Goal: Communication & Community: Connect with others

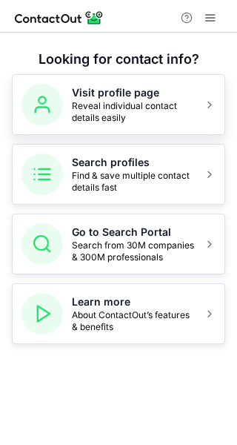
click at [117, 125] on button "Visit profile page Reveal individual contact details easily" at bounding box center [119, 104] width 214 height 61
click at [109, 108] on span "Reveal individual contact details easily" at bounding box center [133, 112] width 123 height 24
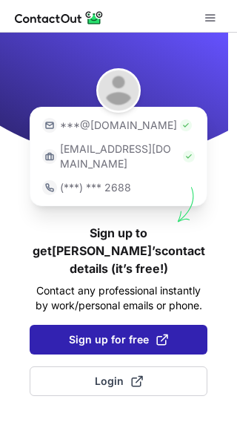
click at [122, 332] on span "Sign up for free" at bounding box center [118, 339] width 99 height 15
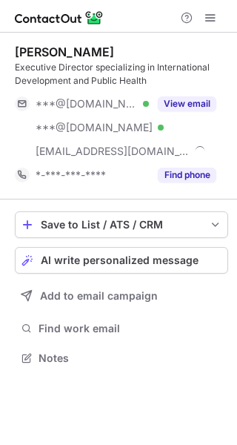
scroll to position [348, 237]
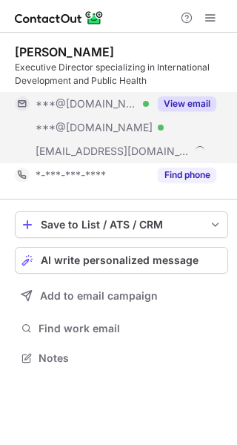
click at [194, 102] on button "View email" at bounding box center [187, 103] width 59 height 15
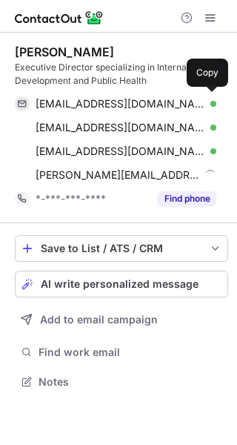
scroll to position [372, 237]
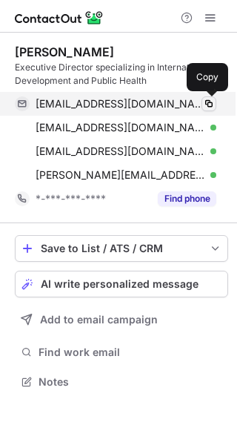
click at [208, 105] on span at bounding box center [209, 104] width 12 height 12
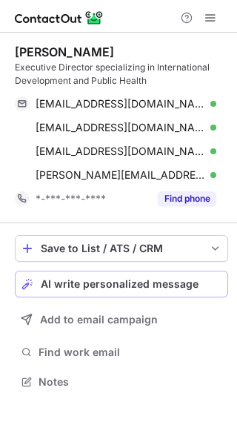
click at [99, 282] on span "AI write personalized message" at bounding box center [120, 284] width 158 height 12
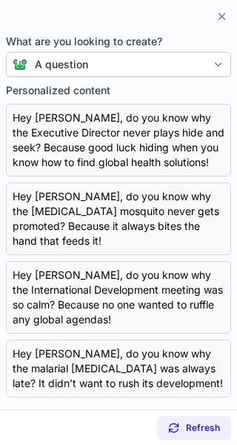
click at [70, 65] on div "A question" at bounding box center [61, 64] width 53 height 15
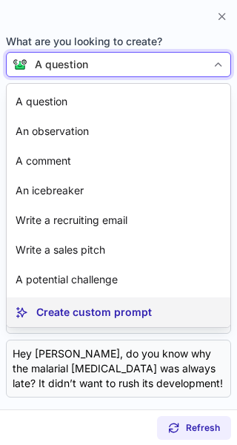
click at [111, 312] on p "Create custom prompt" at bounding box center [94, 312] width 116 height 15
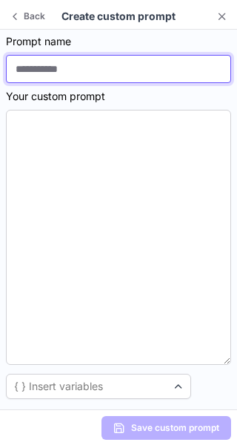
click at [56, 70] on input at bounding box center [119, 69] width 226 height 28
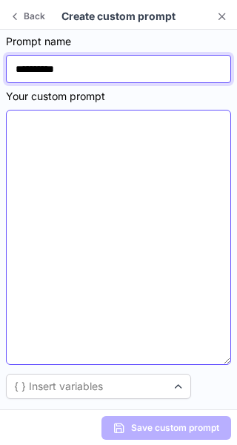
type input "**********"
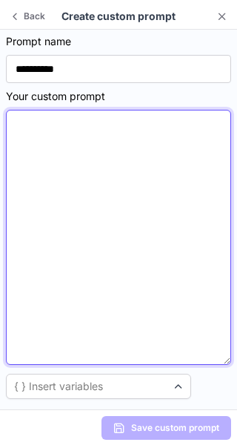
click at [45, 125] on textarea at bounding box center [119, 237] width 226 height 255
paste textarea "**********"
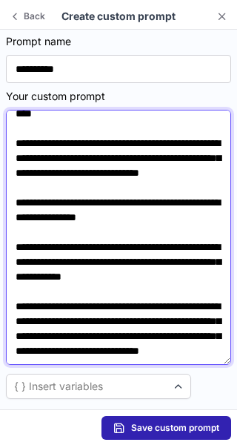
scroll to position [0, 0]
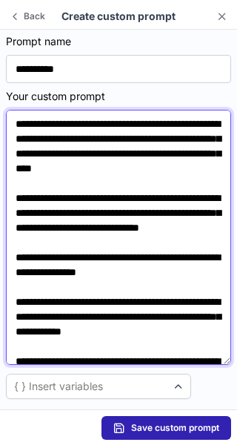
drag, startPoint x: 41, startPoint y: 137, endPoint x: 78, endPoint y: 142, distance: 37.4
click at [78, 142] on textarea "**********" at bounding box center [119, 237] width 226 height 255
type textarea "**********"
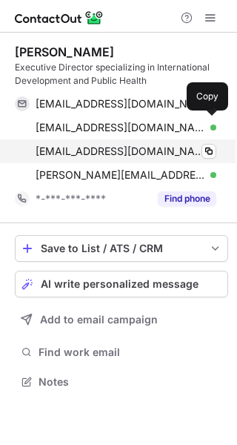
scroll to position [372, 237]
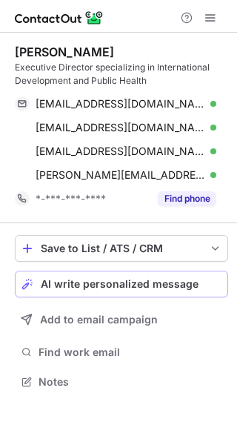
click at [128, 282] on span "AI write personalized message" at bounding box center [120, 284] width 158 height 12
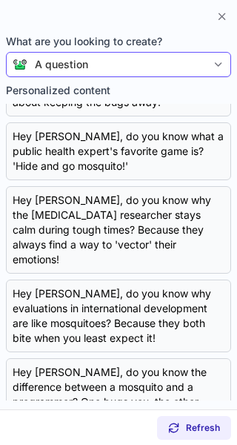
scroll to position [138, 0]
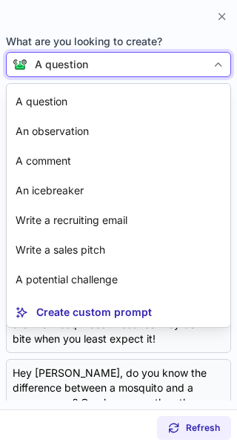
click at [134, 65] on div "A question" at bounding box center [117, 64] width 180 height 15
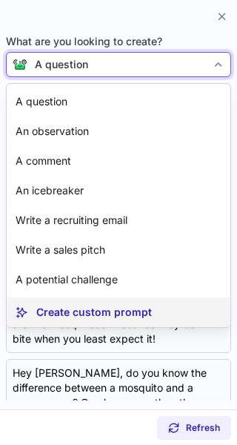
click at [96, 309] on p "Create custom prompt" at bounding box center [94, 312] width 116 height 15
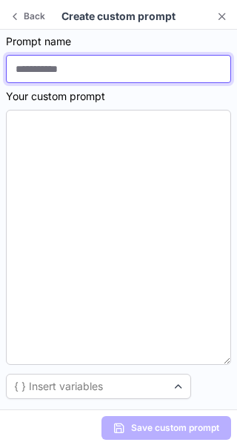
click at [66, 65] on input at bounding box center [119, 69] width 226 height 28
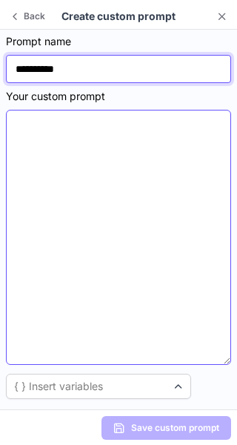
type input "**********"
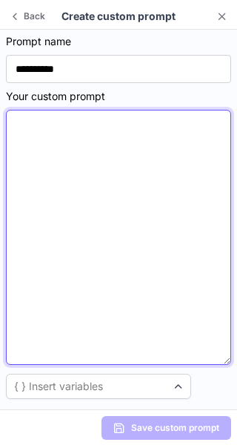
click at [43, 119] on textarea at bounding box center [119, 237] width 226 height 255
paste textarea "**********"
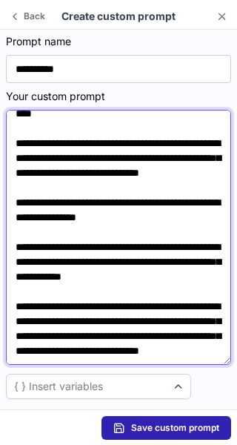
scroll to position [0, 0]
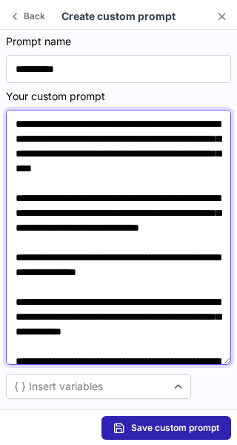
drag, startPoint x: 42, startPoint y: 134, endPoint x: 79, endPoint y: 139, distance: 38.2
click at [79, 139] on textarea "**********" at bounding box center [119, 237] width 226 height 255
drag, startPoint x: 96, startPoint y: 139, endPoint x: 168, endPoint y: 140, distance: 71.2
click at [168, 140] on textarea "**********" at bounding box center [119, 237] width 226 height 255
drag, startPoint x: 60, startPoint y: 151, endPoint x: 105, endPoint y: 153, distance: 44.6
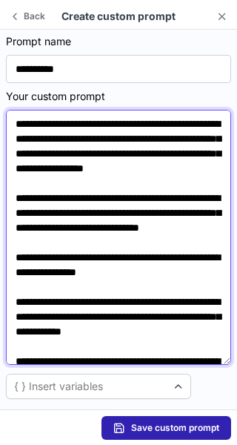
click at [105, 153] on textarea "**********" at bounding box center [119, 237] width 226 height 255
click at [60, 151] on textarea "**********" at bounding box center [119, 237] width 226 height 255
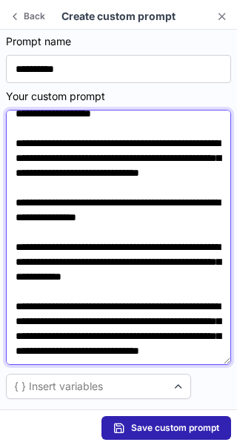
scroll to position [121, 0]
drag, startPoint x: 124, startPoint y: 211, endPoint x: 45, endPoint y: 214, distance: 78.7
click at [45, 214] on textarea "**********" at bounding box center [119, 237] width 226 height 255
click at [52, 205] on textarea "**********" at bounding box center [119, 237] width 226 height 255
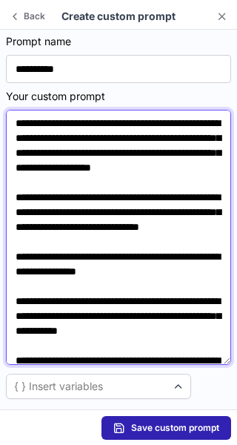
scroll to position [0, 0]
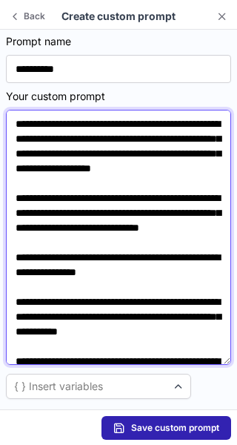
drag, startPoint x: 189, startPoint y: 299, endPoint x: 149, endPoint y: 303, distance: 40.2
click at [149, 303] on textarea "**********" at bounding box center [119, 237] width 226 height 255
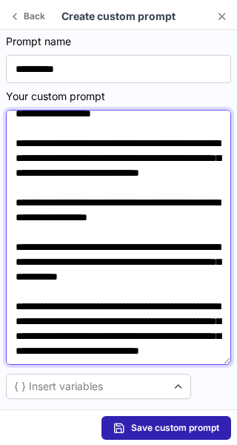
scroll to position [111, 0]
drag, startPoint x: 88, startPoint y: 264, endPoint x: 50, endPoint y: 269, distance: 38.8
click at [50, 269] on textarea "**********" at bounding box center [119, 237] width 226 height 255
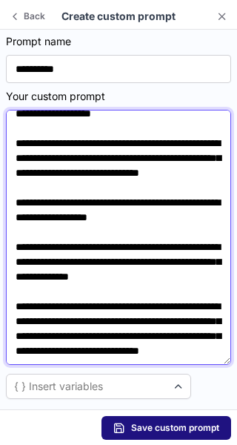
type textarea "**********"
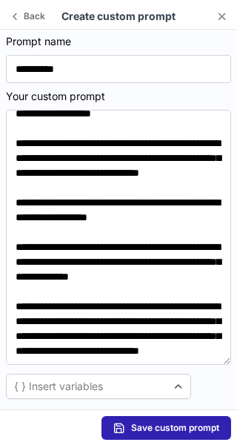
click at [160, 427] on span "Save custom prompt" at bounding box center [175, 428] width 88 height 12
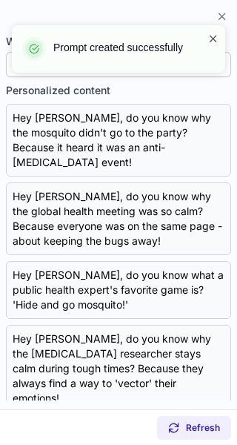
click at [215, 38] on span at bounding box center [214, 38] width 12 height 15
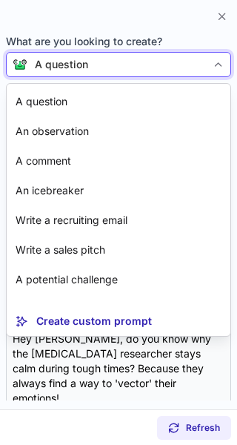
click at [142, 62] on div "A question" at bounding box center [117, 64] width 180 height 15
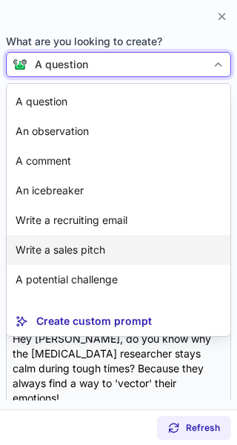
scroll to position [27, 0]
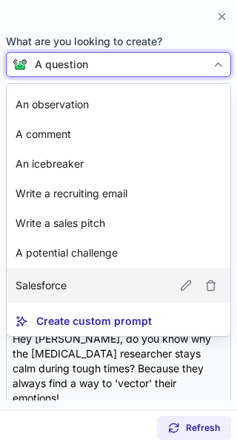
click at [62, 283] on p "Salesforce" at bounding box center [41, 285] width 51 height 15
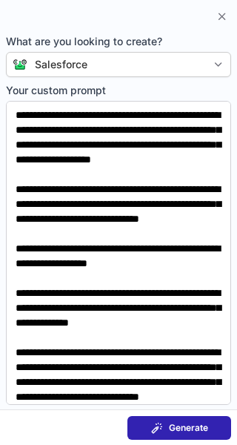
click at [169, 425] on span "Generate" at bounding box center [188, 428] width 39 height 12
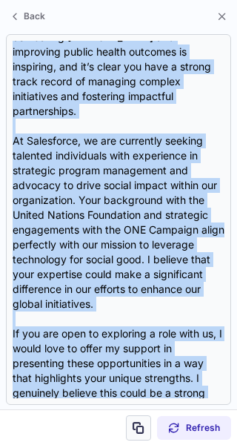
scroll to position [473, 0]
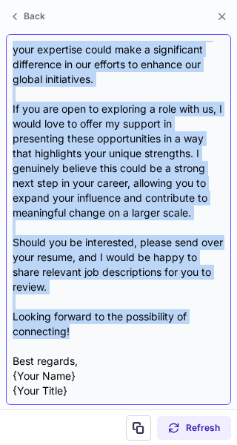
drag, startPoint x: 11, startPoint y: 106, endPoint x: 112, endPoint y: 309, distance: 226.9
click at [112, 309] on div "Subject: Exciting Opportunities at Salesforce Body: Hi Mathew, I hope this mess…" at bounding box center [119, 219] width 226 height 371
copy div "Hi Mathew, I hope this message finds you well! My name is {Your Name}, and I am…"
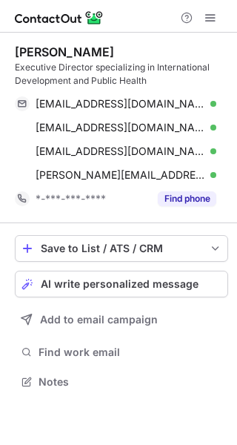
scroll to position [372, 237]
click at [126, 280] on span "AI write personalized message" at bounding box center [120, 284] width 158 height 12
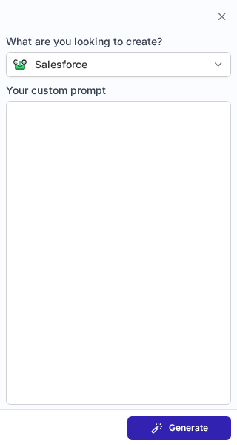
type textarea "**********"
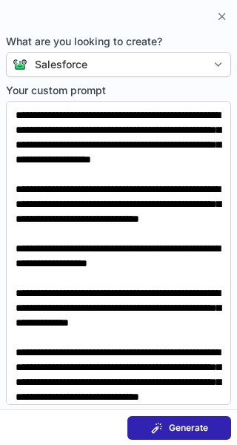
click at [177, 424] on span "Generate" at bounding box center [188, 428] width 39 height 12
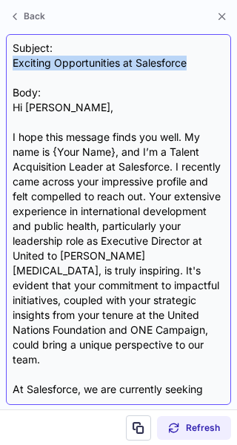
drag, startPoint x: 15, startPoint y: 58, endPoint x: 191, endPoint y: 67, distance: 176.1
click at [191, 67] on div "Subject: Exciting Opportunities at Salesforce Body: Hi [PERSON_NAME], I hope th…" at bounding box center [119, 220] width 212 height 358
copy div "Exciting Opportunities at Salesforce"
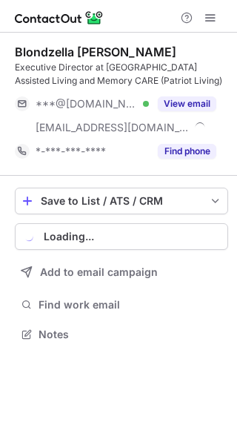
scroll to position [324, 237]
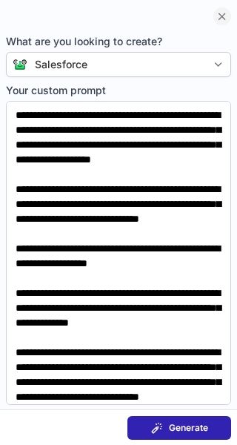
click at [222, 23] on button at bounding box center [223, 16] width 18 height 18
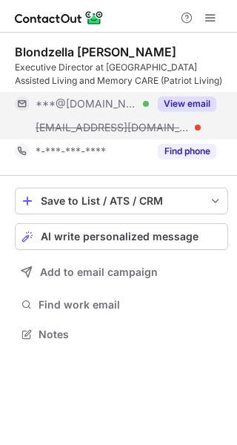
click at [178, 105] on button "View email" at bounding box center [187, 103] width 59 height 15
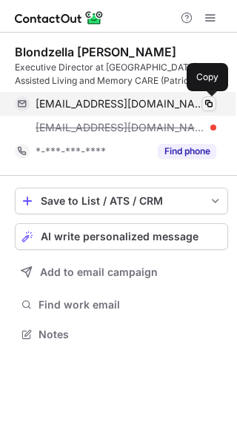
click at [208, 100] on span at bounding box center [209, 104] width 12 height 12
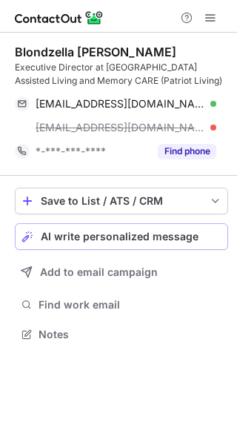
click at [159, 236] on span "AI write personalized message" at bounding box center [120, 237] width 158 height 12
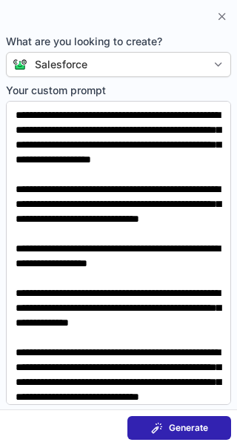
scroll to position [80, 0]
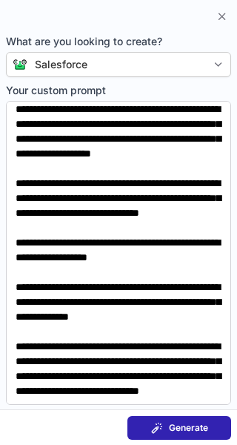
click at [166, 430] on div "Generate" at bounding box center [179, 428] width 57 height 12
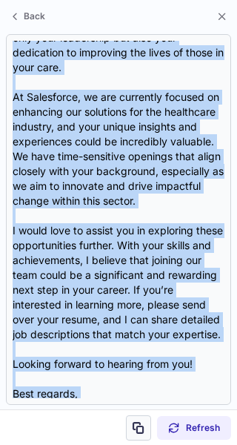
scroll to position [325, 0]
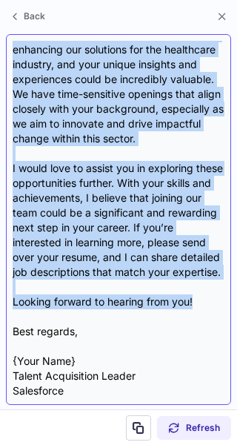
drag, startPoint x: 13, startPoint y: 138, endPoint x: 200, endPoint y: 302, distance: 248.7
click at [200, 302] on div "Subject: Exciting Opportunities at Salesforce Body: Hi Mathew, I hope this mess…" at bounding box center [119, 220] width 212 height 358
copy div "I hope this message finds you well! I recently came across your LinkedIn profil…"
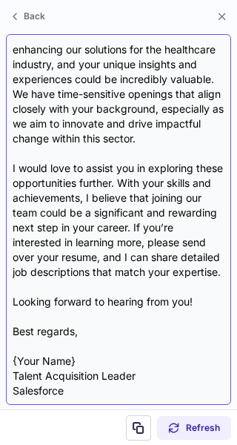
click at [192, 323] on div "Subject: Exciting Opportunities at Salesforce Body: Hi Mathew, I hope this mess…" at bounding box center [119, 220] width 212 height 358
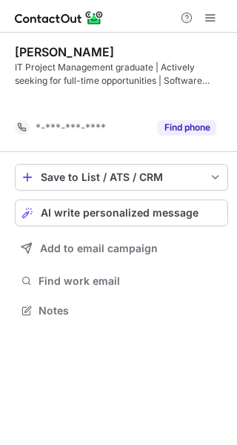
scroll to position [277, 237]
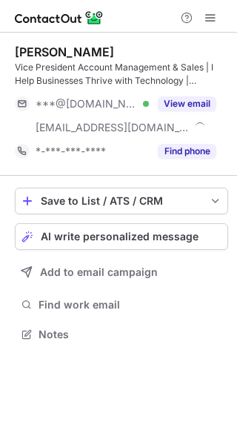
scroll to position [324, 237]
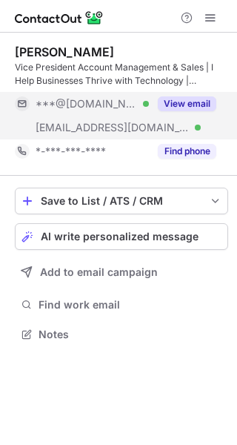
click at [175, 99] on button "View email" at bounding box center [187, 103] width 59 height 15
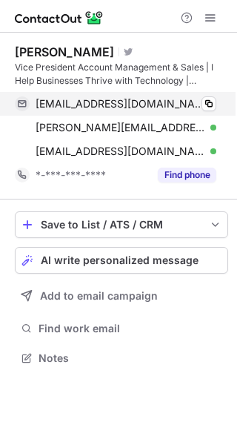
click at [211, 95] on div "jpweight@gmail.com Verified Copy" at bounding box center [116, 104] width 202 height 24
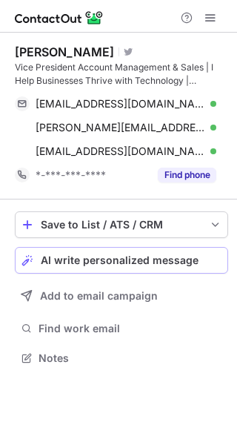
click at [169, 254] on span "AI write personalized message" at bounding box center [120, 260] width 158 height 12
click at [169, 254] on div "AI write personalized message" at bounding box center [131, 260] width 181 height 12
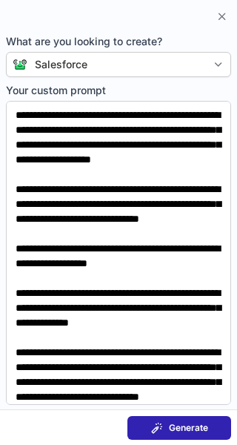
click at [191, 424] on span "Generate" at bounding box center [188, 428] width 39 height 12
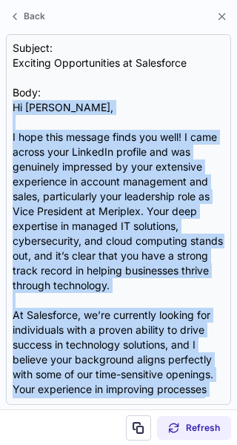
scroll to position [310, 0]
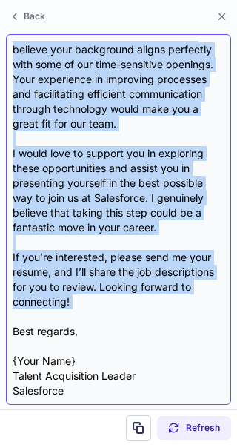
drag, startPoint x: 13, startPoint y: 103, endPoint x: 119, endPoint y: 315, distance: 236.9
click at [119, 315] on div "Subject: Exciting Opportunities at Salesforce Body: Hi Mathew, I hope this mess…" at bounding box center [119, 220] width 212 height 358
copy div "Hi Mathew, I hope this message finds you well! I came across your LinkedIn prof…"
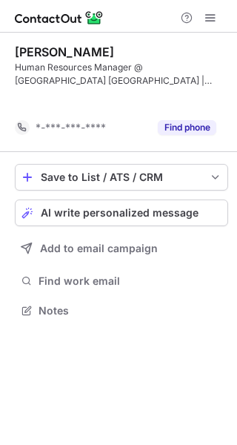
scroll to position [277, 237]
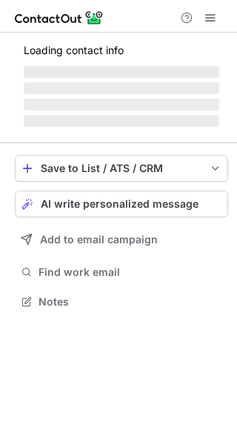
scroll to position [324, 237]
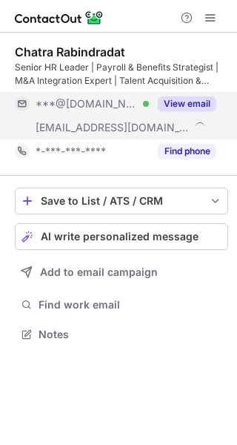
click at [173, 103] on button "View email" at bounding box center [187, 103] width 59 height 15
click at [190, 103] on button "View email" at bounding box center [187, 103] width 59 height 15
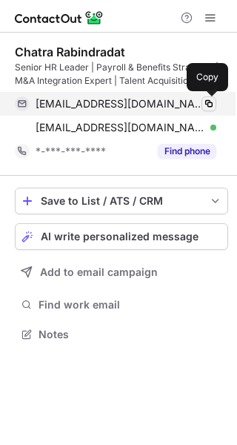
click at [214, 100] on span at bounding box center [209, 104] width 12 height 12
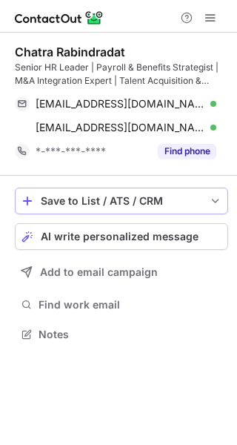
scroll to position [324, 237]
click at [112, 236] on span "AI write personalized message" at bounding box center [120, 237] width 158 height 12
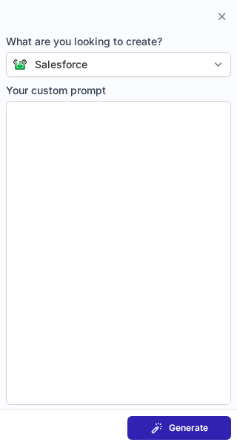
type textarea "**********"
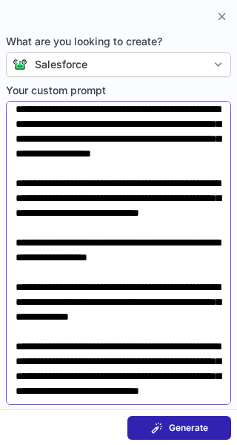
scroll to position [80, 0]
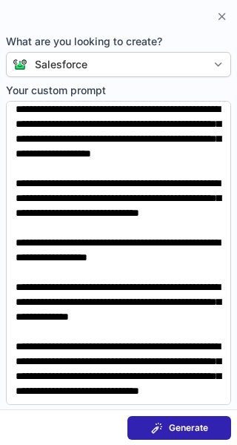
click at [181, 433] on span "Generate" at bounding box center [188, 428] width 39 height 12
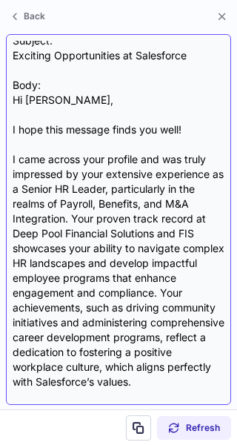
scroll to position [8, 0]
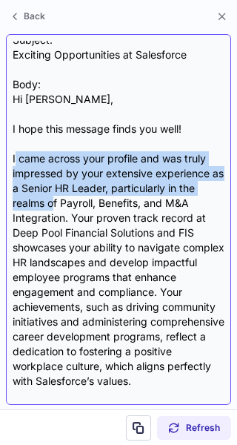
drag, startPoint x: 16, startPoint y: 156, endPoint x: 53, endPoint y: 202, distance: 59.1
click at [53, 202] on div "Subject: Exciting Opportunities at Salesforce Body: Hi Mathew, I hope this mess…" at bounding box center [119, 220] width 212 height 358
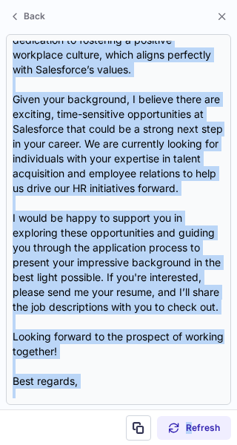
scroll to position [399, 0]
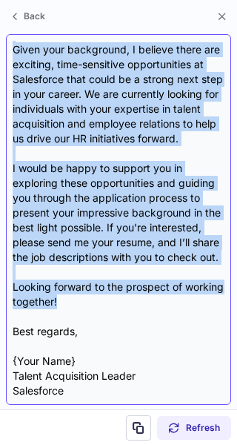
drag, startPoint x: 13, startPoint y: 154, endPoint x: 135, endPoint y: 308, distance: 197.0
click at [135, 308] on div "Subject: Exciting Opportunities at Salesforce Body: Hi Mathew, I hope this mess…" at bounding box center [119, 220] width 212 height 358
copy div "I came across your profile and was truly impressed by your extensive experience…"
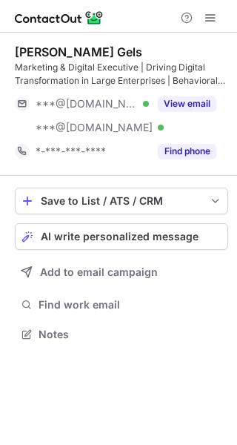
scroll to position [324, 237]
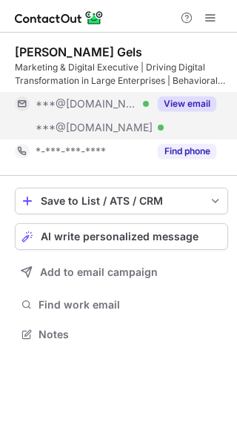
click at [171, 104] on button "View email" at bounding box center [187, 103] width 59 height 15
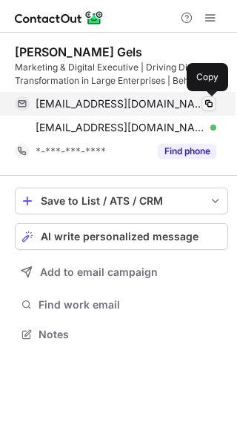
click at [211, 102] on span at bounding box center [209, 104] width 12 height 12
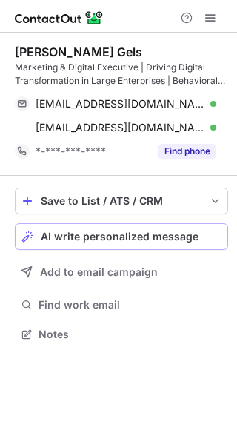
click at [148, 229] on button "AI write personalized message" at bounding box center [122, 236] width 214 height 27
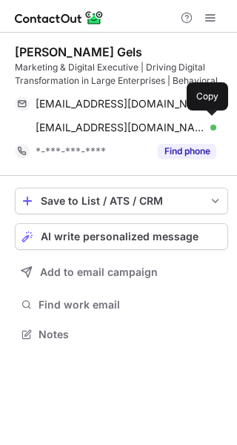
scroll to position [324, 237]
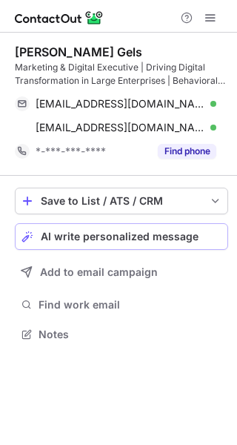
click at [109, 240] on span "AI write personalized message" at bounding box center [120, 237] width 158 height 12
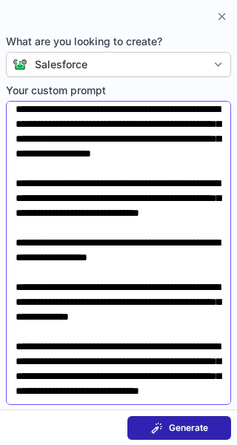
scroll to position [80, 0]
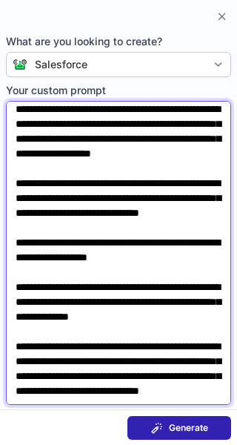
drag, startPoint x: 132, startPoint y: 241, endPoint x: 47, endPoint y: 243, distance: 85.3
click at [47, 243] on textarea "**********" at bounding box center [119, 253] width 226 height 304
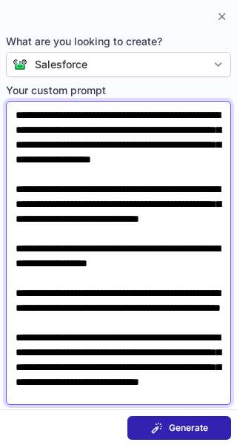
scroll to position [65, 0]
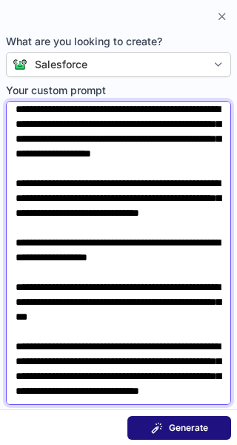
type textarea "**********"
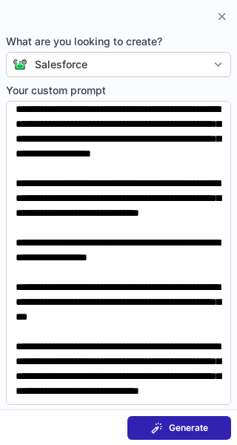
click at [171, 419] on button "Generate" at bounding box center [180, 428] width 104 height 24
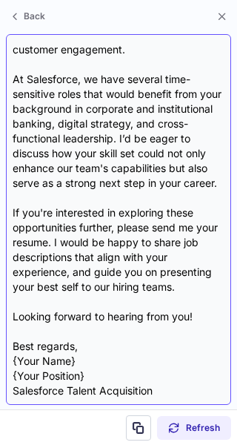
scroll to position [429, 0]
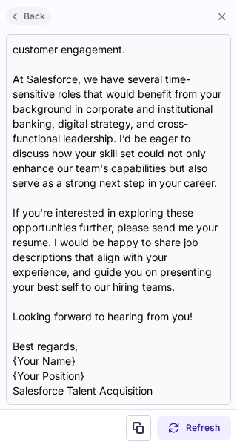
click at [19, 17] on span at bounding box center [15, 16] width 12 height 12
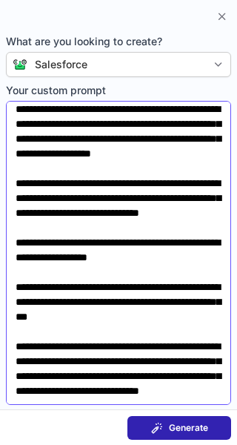
scroll to position [65, 0]
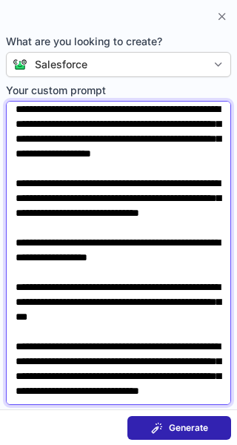
drag, startPoint x: 68, startPoint y: 257, endPoint x: 43, endPoint y: 260, distance: 25.4
click at [43, 260] on textarea "**********" at bounding box center [119, 253] width 226 height 304
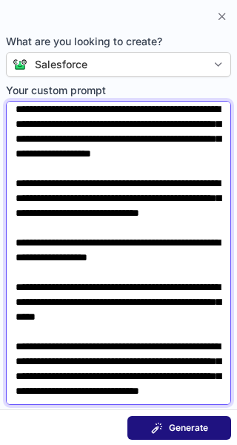
type textarea "**********"
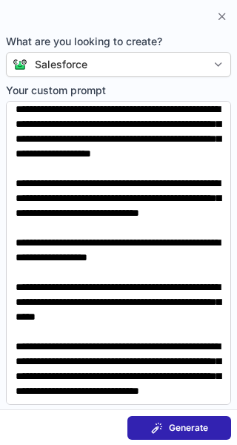
click at [176, 435] on button "Generate" at bounding box center [180, 428] width 104 height 24
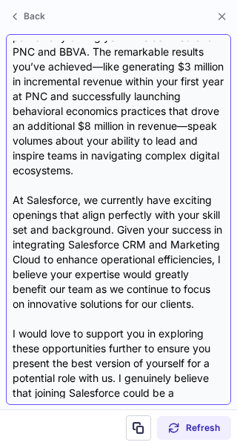
scroll to position [0, 0]
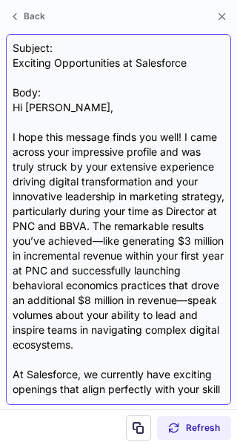
click at [12, 134] on div "Subject: Exciting Opportunities at Salesforce Body: Hi [PERSON_NAME], I hope th…" at bounding box center [119, 219] width 226 height 371
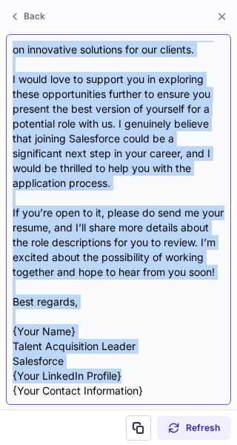
scroll to position [473, 0]
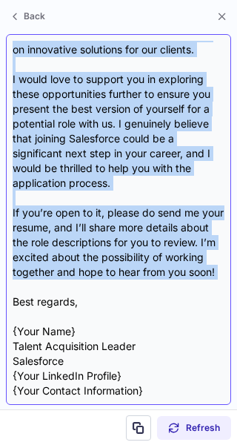
drag, startPoint x: 12, startPoint y: 134, endPoint x: 113, endPoint y: 293, distance: 188.1
click at [113, 293] on div "Subject: Exciting Opportunities at Salesforce Body: Hi Mathew, I hope this mess…" at bounding box center [119, 219] width 226 height 371
copy div "I hope this message finds you well! I came across your impressive profile and w…"
click at [113, 293] on div "Subject: Exciting Opportunities at Salesforce Body: Hi Mathew, I hope this mess…" at bounding box center [119, 220] width 212 height 358
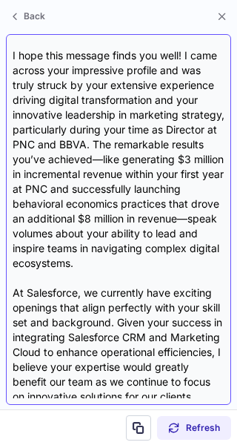
scroll to position [0, 0]
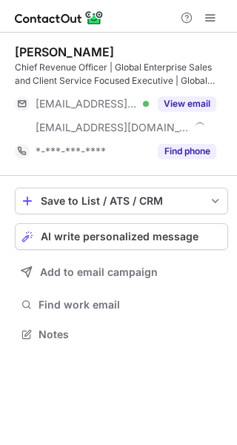
scroll to position [324, 237]
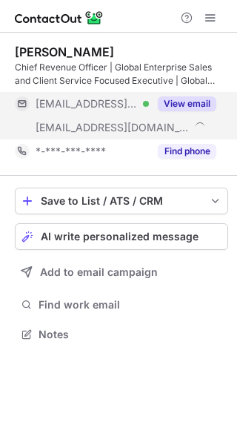
click at [194, 99] on button "View email" at bounding box center [187, 103] width 59 height 15
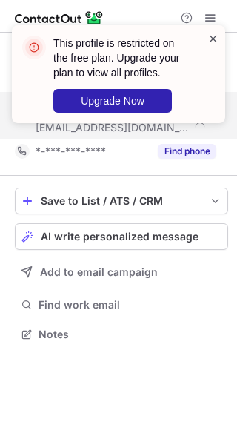
click at [211, 37] on span at bounding box center [214, 38] width 12 height 15
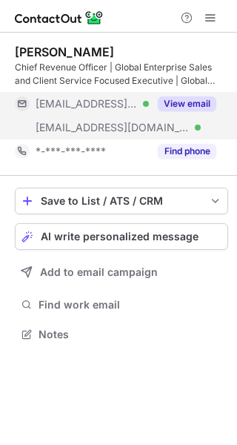
click at [183, 101] on button "View email" at bounding box center [187, 103] width 59 height 15
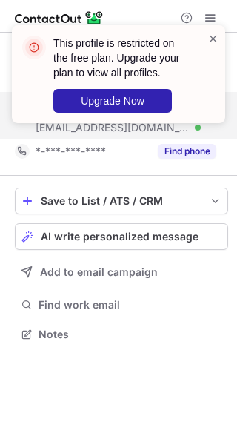
click at [208, 17] on div "This profile is restricted on the free plan. Upgrade your plan to view all prof…" at bounding box center [118, 79] width 237 height 139
click at [213, 32] on span at bounding box center [214, 38] width 12 height 15
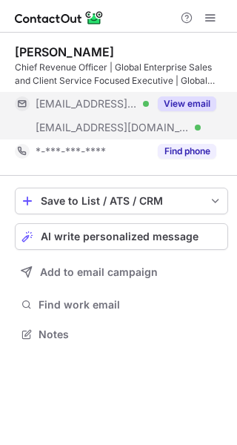
click at [209, 14] on span at bounding box center [211, 18] width 12 height 12
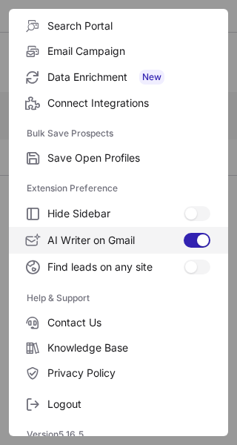
scroll to position [173, 0]
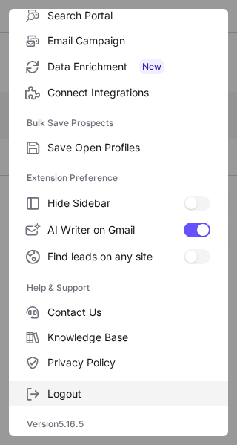
click at [62, 389] on span "Logout" at bounding box center [128, 393] width 163 height 13
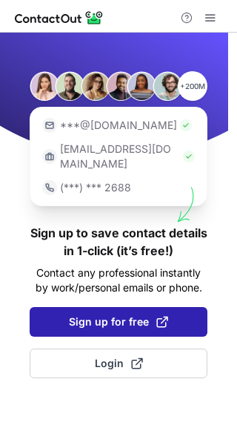
click at [97, 315] on span "Sign up for free" at bounding box center [118, 322] width 99 height 15
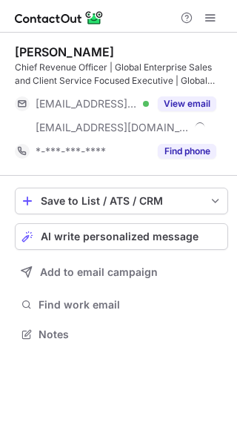
scroll to position [324, 237]
click at [208, 16] on span at bounding box center [211, 18] width 12 height 12
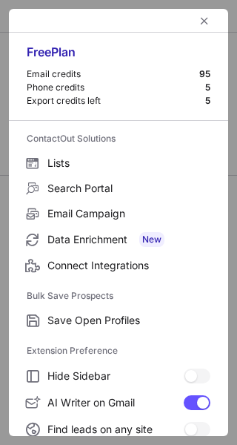
scroll to position [173, 0]
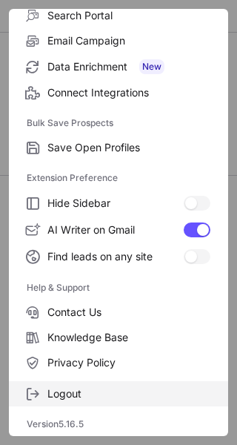
click at [84, 391] on span "Logout" at bounding box center [128, 393] width 163 height 13
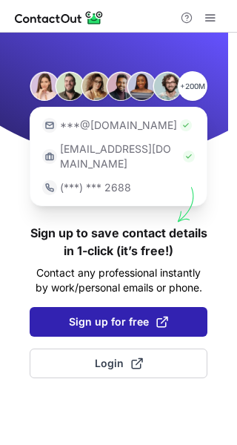
click at [97, 315] on span "Sign up for free" at bounding box center [118, 322] width 99 height 15
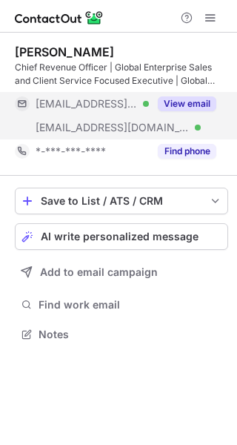
scroll to position [324, 237]
click at [187, 100] on button "View email" at bounding box center [187, 103] width 59 height 15
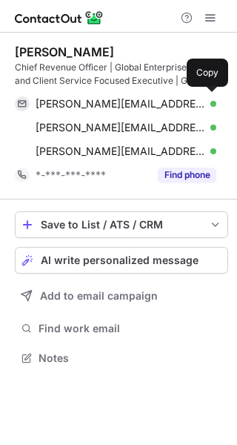
scroll to position [348, 237]
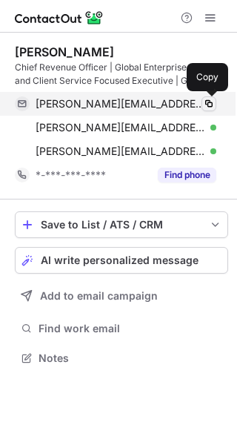
click at [206, 97] on button at bounding box center [209, 103] width 15 height 15
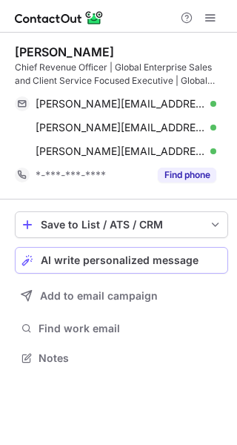
click at [116, 259] on span "AI write personalized message" at bounding box center [120, 260] width 158 height 12
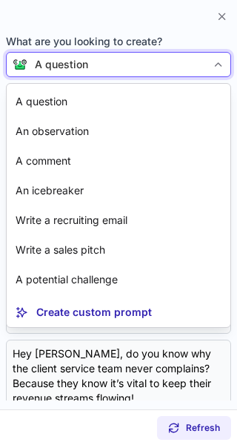
click at [95, 62] on div "A question" at bounding box center [117, 64] width 180 height 15
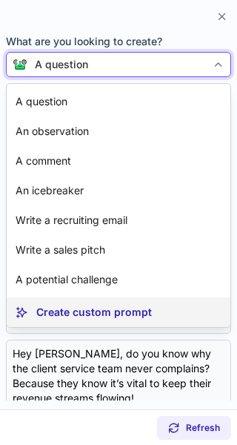
click at [85, 307] on p "Create custom prompt" at bounding box center [94, 312] width 116 height 15
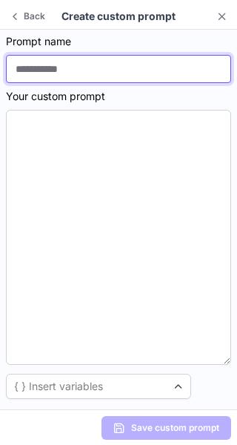
click at [82, 70] on input at bounding box center [119, 69] width 226 height 28
type input "**********"
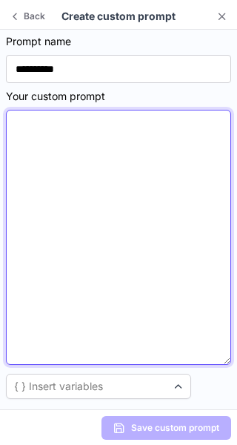
click at [61, 142] on textarea at bounding box center [119, 237] width 226 height 255
click at [64, 220] on textarea at bounding box center [119, 237] width 226 height 255
paste textarea "**********"
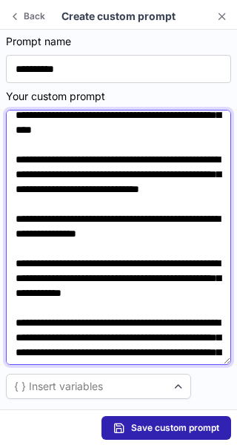
scroll to position [0, 0]
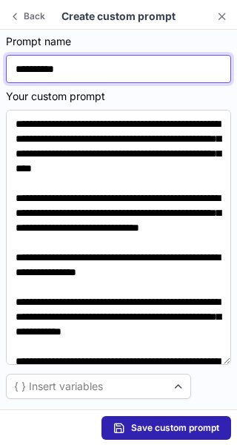
drag, startPoint x: 71, startPoint y: 66, endPoint x: 14, endPoint y: 66, distance: 57.1
click at [14, 66] on input "**********" at bounding box center [119, 69] width 226 height 28
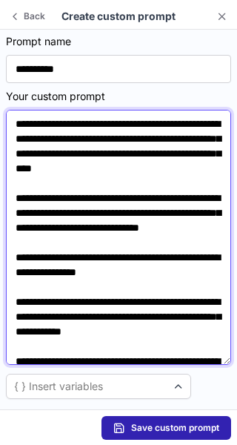
drag, startPoint x: 78, startPoint y: 137, endPoint x: 42, endPoint y: 137, distance: 35.6
click at [42, 137] on textarea "**********" at bounding box center [119, 237] width 226 height 255
paste textarea "***"
drag, startPoint x: 173, startPoint y: 139, endPoint x: 98, endPoint y: 143, distance: 75.0
click at [98, 143] on textarea "**********" at bounding box center [119, 237] width 226 height 255
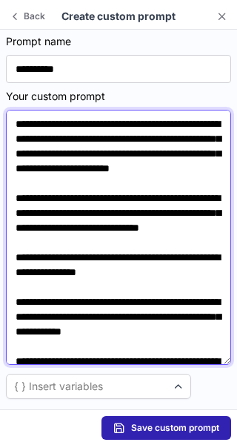
drag, startPoint x: 162, startPoint y: 151, endPoint x: 121, endPoint y: 154, distance: 40.9
click at [121, 154] on textarea "**********" at bounding box center [119, 237] width 226 height 255
paste textarea "**"
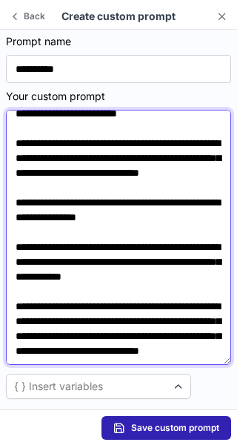
scroll to position [118, 0]
drag, startPoint x: 187, startPoint y: 200, endPoint x: 152, endPoint y: 206, distance: 35.4
click at [152, 206] on textarea "**********" at bounding box center [119, 237] width 226 height 255
paste textarea "***"
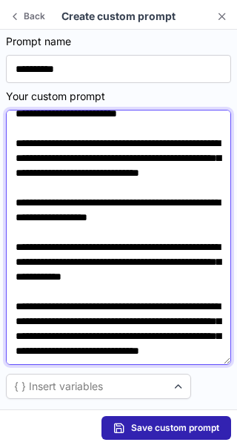
drag, startPoint x: 125, startPoint y: 207, endPoint x: 46, endPoint y: 203, distance: 78.8
click at [46, 203] on textarea "**********" at bounding box center [119, 237] width 226 height 255
click at [57, 206] on textarea "**********" at bounding box center [119, 237] width 226 height 255
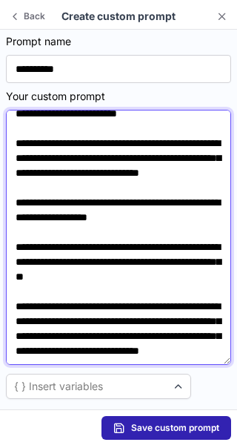
click at [57, 206] on textarea "**********" at bounding box center [119, 237] width 226 height 255
click at [91, 202] on textarea "**********" at bounding box center [119, 237] width 226 height 255
click at [120, 203] on textarea "**********" at bounding box center [119, 237] width 226 height 255
click at [131, 205] on textarea "**********" at bounding box center [119, 237] width 226 height 255
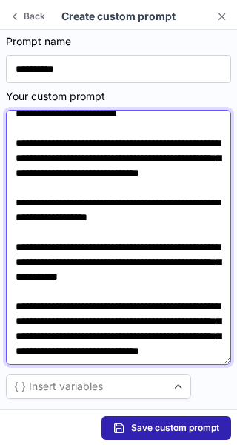
scroll to position [144, 0]
drag, startPoint x: 88, startPoint y: 249, endPoint x: 50, endPoint y: 246, distance: 38.7
click at [50, 246] on textarea "**********" at bounding box center [119, 237] width 226 height 255
paste textarea "***"
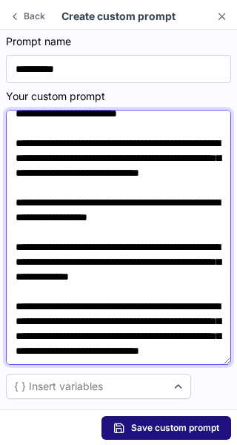
type textarea "**********"
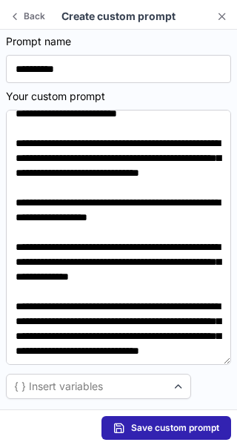
click at [165, 424] on span "Save custom prompt" at bounding box center [175, 428] width 88 height 12
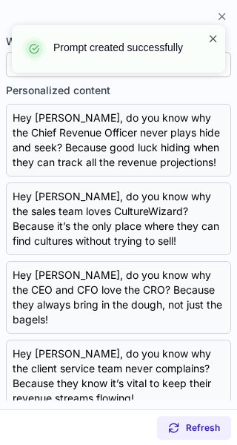
click at [211, 38] on span at bounding box center [214, 38] width 12 height 15
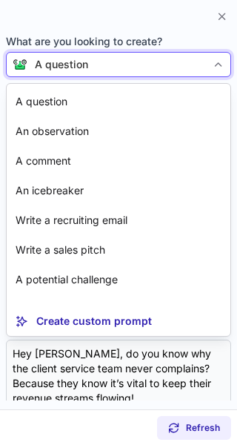
click at [157, 64] on div "A question" at bounding box center [117, 64] width 180 height 15
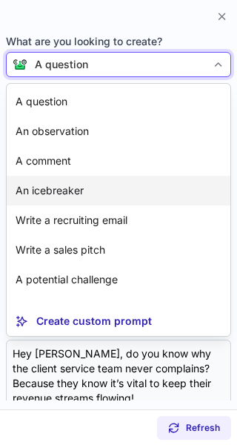
scroll to position [27, 0]
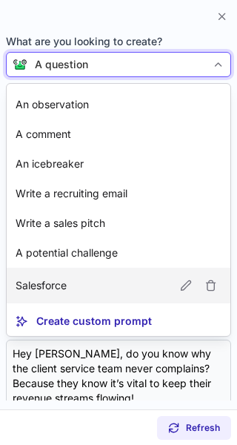
click at [59, 291] on p "Salesforce" at bounding box center [41, 285] width 51 height 15
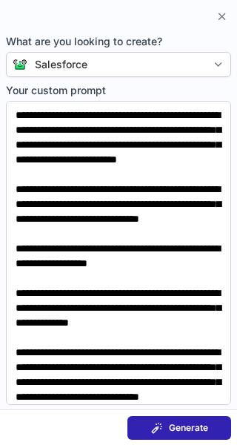
click at [170, 430] on span "Generate" at bounding box center [188, 428] width 39 height 12
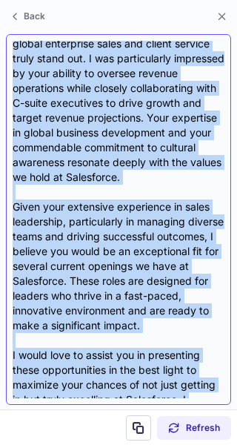
scroll to position [503, 0]
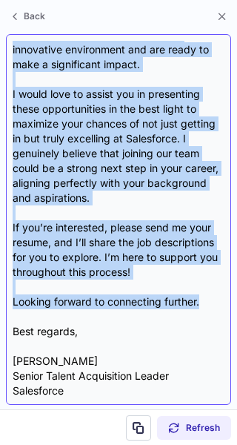
drag, startPoint x: 13, startPoint y: 103, endPoint x: 203, endPoint y: 298, distance: 272.3
click at [203, 298] on div "Subject: Exciting Opportunities at Salesforce Body: Hi {Candidate’s Name}, I ho…" at bounding box center [119, 220] width 212 height 358
copy div "Hi {Candidate’s Name}, I hope this message finds you well! My name is Mathew La…"
click at [203, 298] on div "Subject: Exciting Opportunities at Salesforce Body: Hi {Candidate’s Name}, I ho…" at bounding box center [119, 220] width 212 height 358
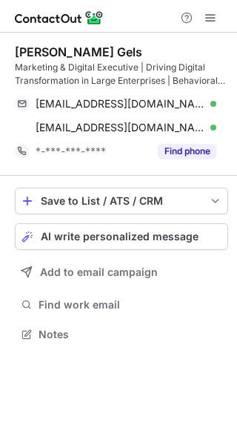
scroll to position [324, 237]
click at [145, 231] on span "AI write personalized message" at bounding box center [120, 237] width 158 height 12
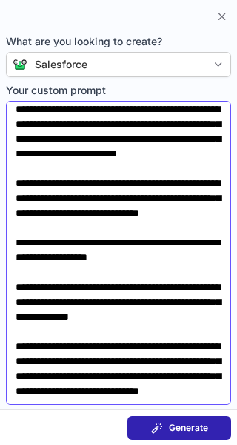
scroll to position [95, 0]
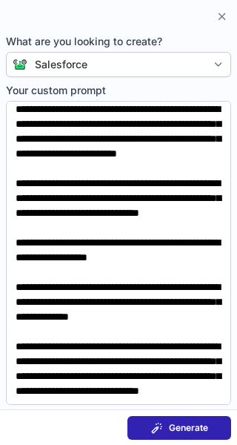
click at [162, 422] on span at bounding box center [157, 428] width 12 height 12
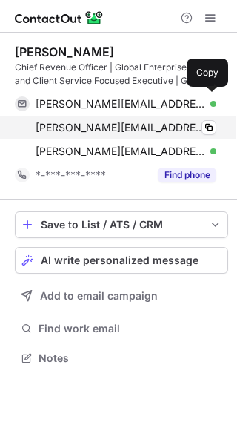
scroll to position [348, 237]
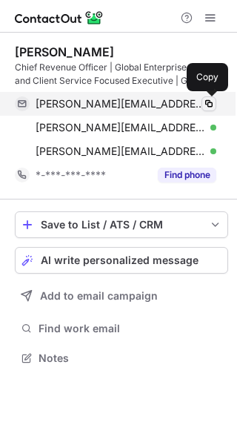
click at [205, 106] on span at bounding box center [209, 104] width 12 height 12
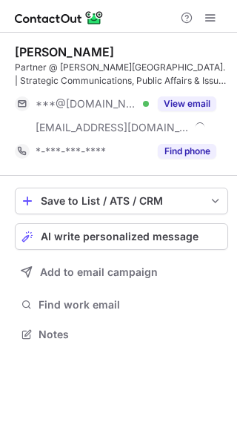
scroll to position [324, 237]
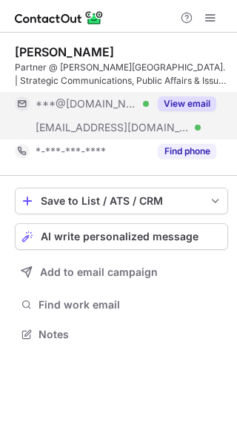
click at [177, 105] on button "View email" at bounding box center [187, 103] width 59 height 15
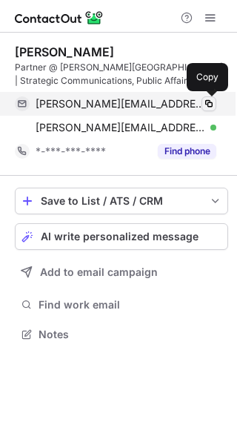
click at [209, 98] on span at bounding box center [209, 104] width 12 height 12
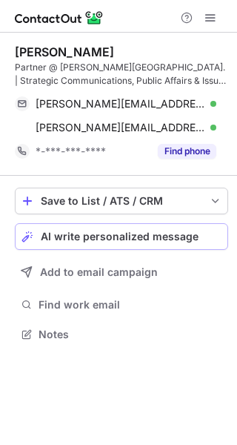
click at [154, 240] on span "AI write personalized message" at bounding box center [120, 237] width 158 height 12
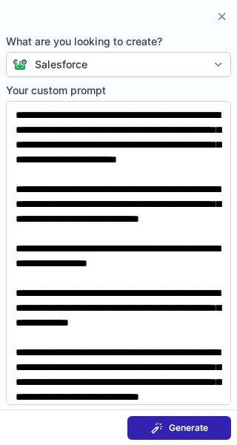
click at [162, 431] on span at bounding box center [157, 428] width 12 height 12
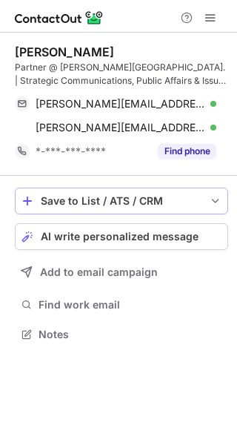
scroll to position [324, 237]
click at [121, 238] on span "AI write personalized message" at bounding box center [120, 237] width 158 height 12
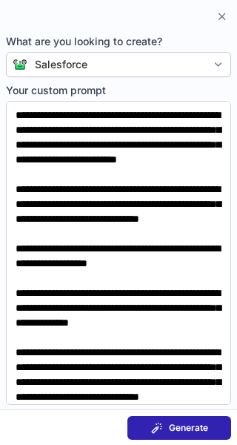
click at [188, 438] on button "Generate" at bounding box center [180, 428] width 104 height 24
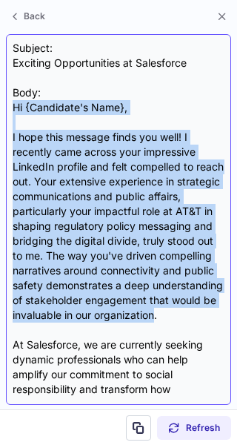
drag, startPoint x: 14, startPoint y: 104, endPoint x: 155, endPoint y: 329, distance: 265.3
click at [155, 329] on div "Subject: Exciting Opportunities at Salesforce Body: Hi {Candidate's Name}, I ho…" at bounding box center [119, 220] width 212 height 358
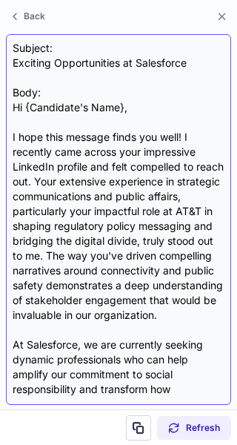
click at [181, 331] on div "Subject: Exciting Opportunities at Salesforce Body: Hi {Candidate's Name}, I ho…" at bounding box center [119, 220] width 212 height 358
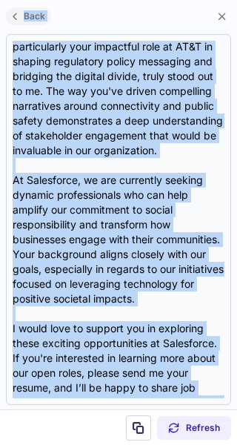
scroll to position [0, 0]
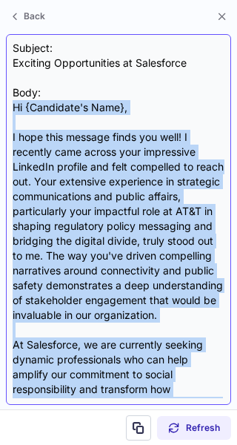
drag, startPoint x: 48, startPoint y: 356, endPoint x: 15, endPoint y: 99, distance: 258.9
click at [15, 99] on div "Subject: Exciting Opportunities at Salesforce Body: Hi {Candidate's Name}, I ho…" at bounding box center [119, 220] width 212 height 358
copy div "Body: Hi {Candidate's Name}, I hope this message finds you well! I recently cam…"
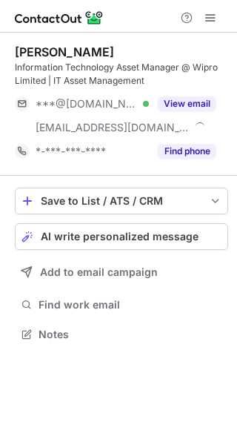
scroll to position [324, 237]
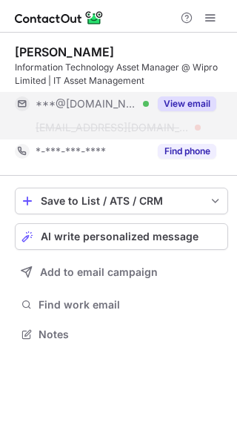
click at [181, 102] on button "View email" at bounding box center [187, 103] width 59 height 15
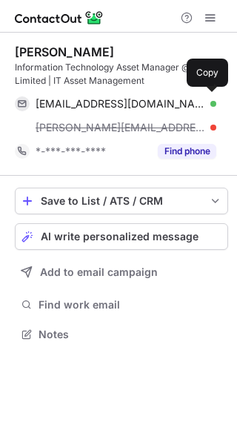
scroll to position [7, 7]
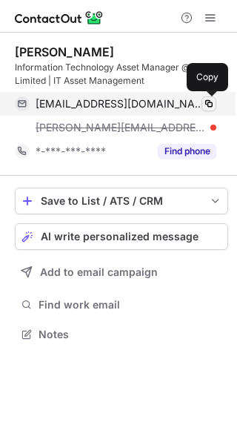
click at [208, 101] on span at bounding box center [209, 104] width 12 height 12
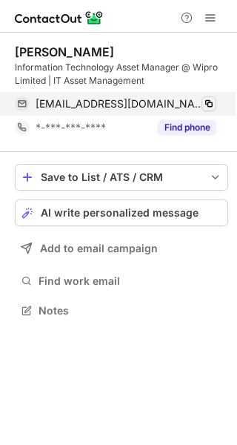
scroll to position [300, 237]
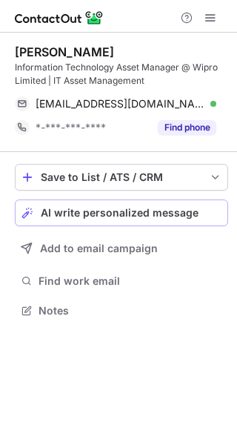
click at [165, 214] on span "AI write personalized message" at bounding box center [120, 213] width 158 height 12
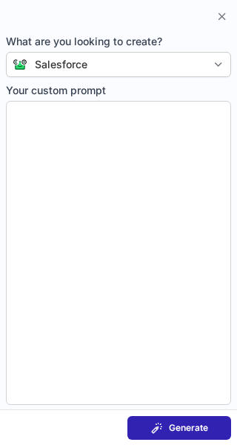
type textarea "**********"
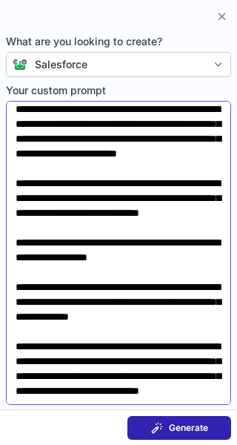
scroll to position [0, 0]
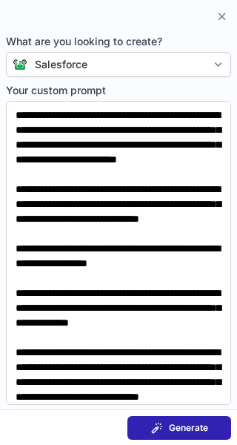
click at [177, 429] on span "Generate" at bounding box center [188, 428] width 39 height 12
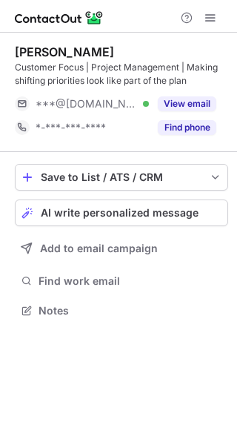
scroll to position [300, 237]
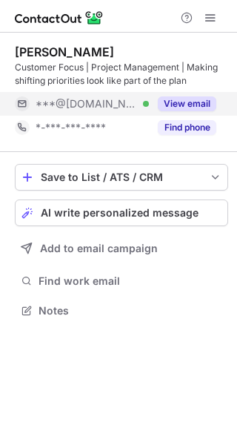
click at [174, 103] on button "View email" at bounding box center [187, 103] width 59 height 15
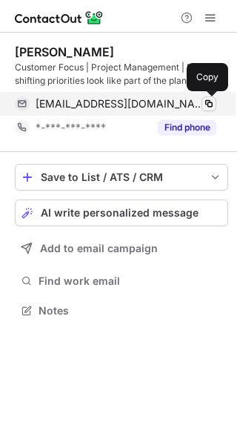
click at [211, 104] on span at bounding box center [209, 104] width 12 height 12
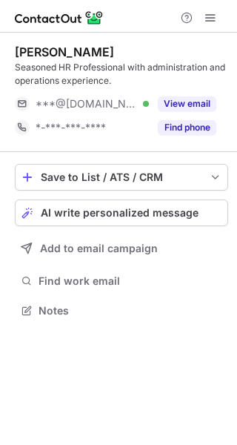
scroll to position [300, 237]
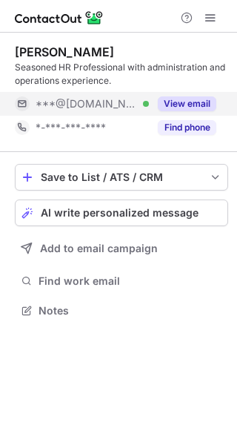
click at [185, 104] on button "View email" at bounding box center [187, 103] width 59 height 15
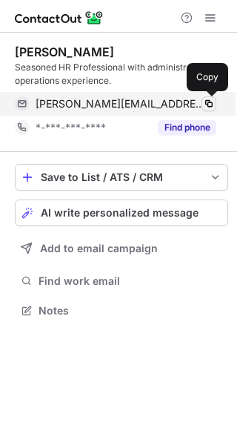
click at [211, 102] on span at bounding box center [209, 104] width 12 height 12
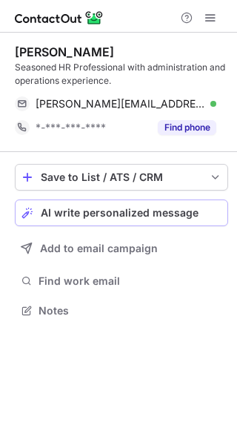
click at [145, 214] on span "AI write personalized message" at bounding box center [120, 213] width 158 height 12
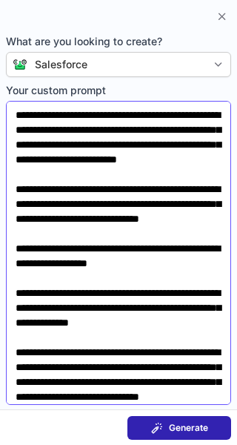
scroll to position [95, 0]
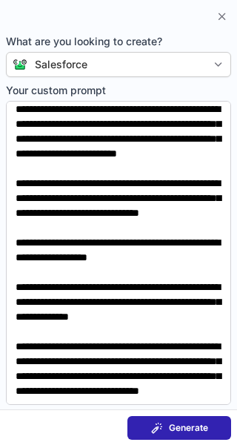
click at [145, 435] on button "Generate" at bounding box center [180, 428] width 104 height 24
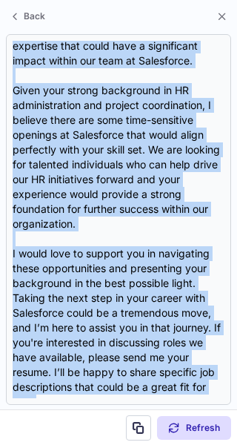
scroll to position [414, 0]
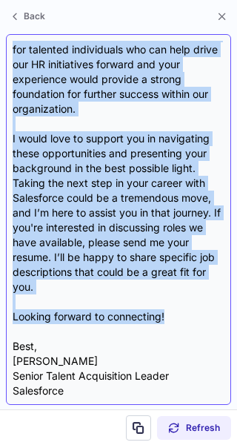
drag, startPoint x: 13, startPoint y: 138, endPoint x: 168, endPoint y: 312, distance: 233.8
click at [168, 312] on div "Subject: Exciting Opportunities at Salesforce Body: Hi {Candidate's Name}, I ho…" at bounding box center [119, 220] width 212 height 358
copy div "I hope this message finds you well. I recently came across your LinkedIn profil…"
click at [168, 312] on div "Subject: Exciting Opportunities at Salesforce Body: Hi {Candidate's Name}, I ho…" at bounding box center [119, 220] width 212 height 358
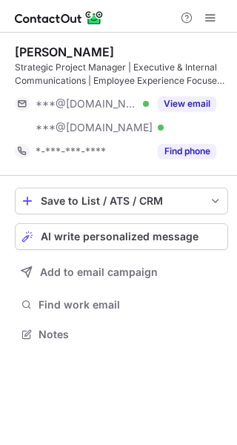
scroll to position [324, 237]
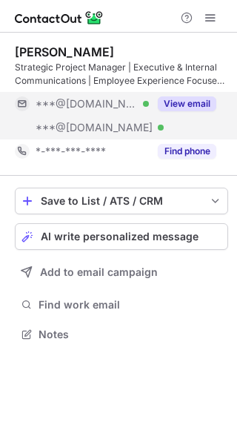
click at [188, 100] on button "View email" at bounding box center [187, 103] width 59 height 15
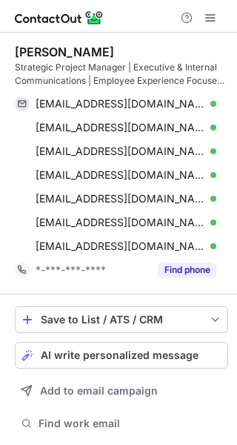
scroll to position [443, 227]
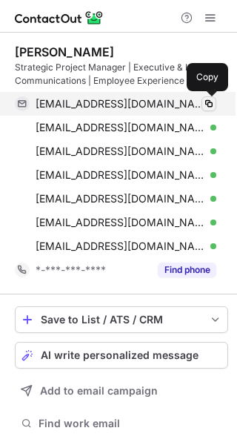
click at [209, 105] on span at bounding box center [209, 104] width 12 height 12
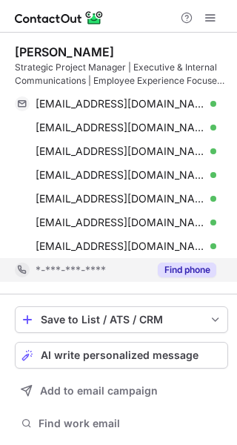
click at [189, 266] on button "Find phone" at bounding box center [187, 270] width 59 height 15
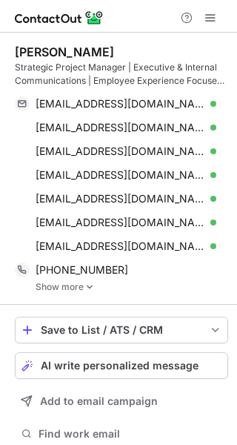
scroll to position [41, 0]
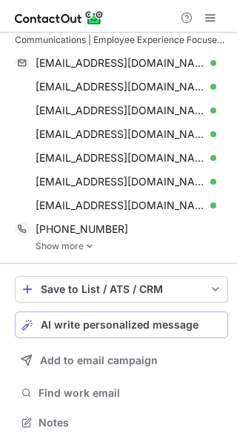
click at [149, 325] on span "AI write personalized message" at bounding box center [120, 325] width 158 height 12
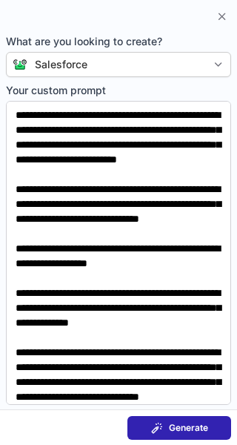
click at [168, 422] on div "Generate" at bounding box center [179, 428] width 57 height 12
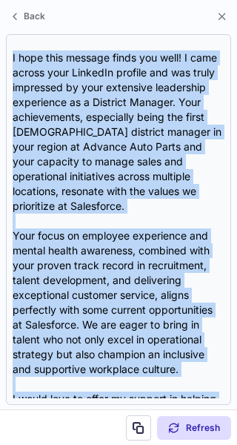
scroll to position [310, 0]
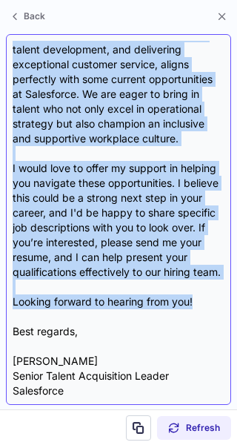
drag, startPoint x: 13, startPoint y: 132, endPoint x: 203, endPoint y: 300, distance: 253.3
click at [203, 300] on div "Subject: Exciting Opportunities at Salesforce! Body: Hi {Candidate's Name}, I h…" at bounding box center [119, 220] width 212 height 358
copy div "I hope this message finds you well! I came across your LinkedIn profile and was…"
click at [207, 300] on div "Subject: Exciting Opportunities at Salesforce! Body: Hi {Candidate's Name}, I h…" at bounding box center [119, 220] width 212 height 358
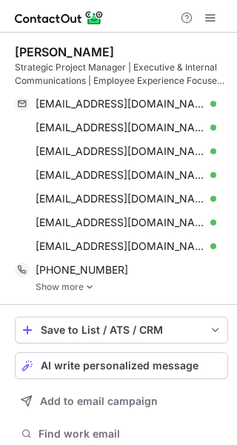
scroll to position [453, 227]
click at [116, 368] on span "AI write personalized message" at bounding box center [120, 366] width 158 height 12
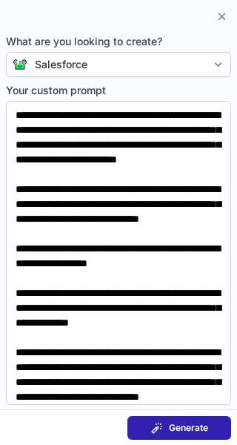
click at [166, 420] on button "Generate" at bounding box center [180, 428] width 104 height 24
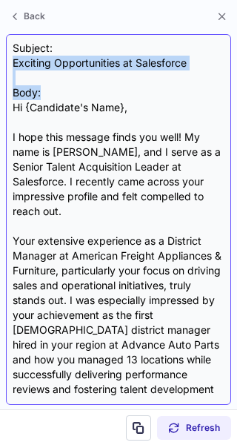
drag, startPoint x: 10, startPoint y: 65, endPoint x: 68, endPoint y: 89, distance: 62.8
click at [68, 89] on div "Subject: Exciting Opportunities at Salesforce Body: Hi {Candidate's Name}, I ho…" at bounding box center [119, 219] width 226 height 371
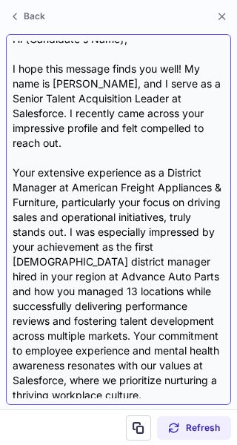
scroll to position [0, 0]
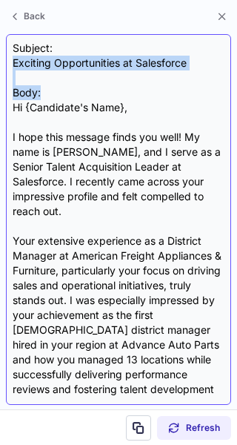
click at [56, 77] on div "Subject: Exciting Opportunities at Salesforce Body: Hi {Candidate's Name}, I ho…" at bounding box center [119, 220] width 212 height 358
drag, startPoint x: 17, startPoint y: 65, endPoint x: 170, endPoint y: 70, distance: 152.9
click at [170, 70] on div "Subject: Exciting Opportunities at Salesforce Body: Hi {Candidate's Name}, I ho…" at bounding box center [119, 220] width 212 height 358
copy div "xciting Opportunities at Salesforce"
click at [192, 59] on div "Subject: Exciting Opportunities at Salesforce Body: Hi {Candidate's Name}, I ho…" at bounding box center [119, 220] width 212 height 358
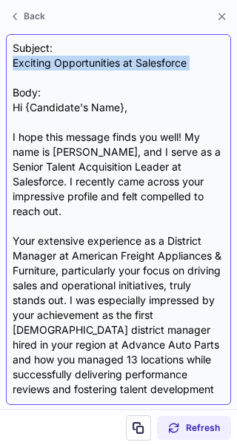
drag, startPoint x: 192, startPoint y: 59, endPoint x: 27, endPoint y: 59, distance: 164.7
click at [27, 59] on div "Subject: Exciting Opportunities at Salesforce Body: Hi {Candidate's Name}, I ho…" at bounding box center [119, 220] width 212 height 358
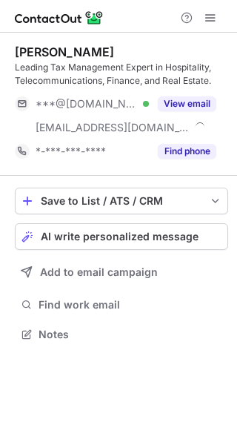
scroll to position [324, 237]
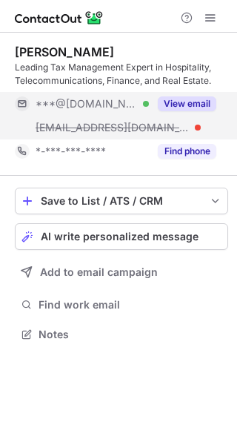
click at [200, 99] on button "View email" at bounding box center [187, 103] width 59 height 15
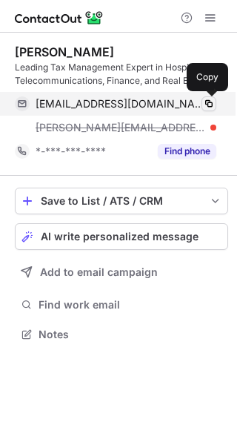
click at [206, 100] on span at bounding box center [209, 104] width 12 height 12
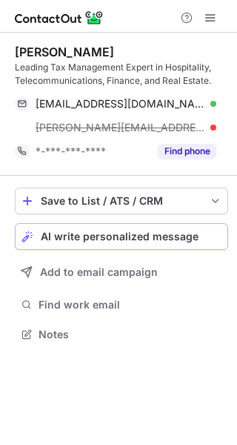
click at [154, 234] on span "AI write personalized message" at bounding box center [120, 237] width 158 height 12
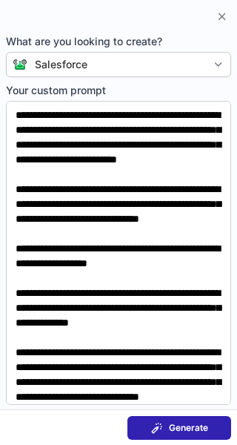
click at [175, 431] on span "Generate" at bounding box center [188, 428] width 39 height 12
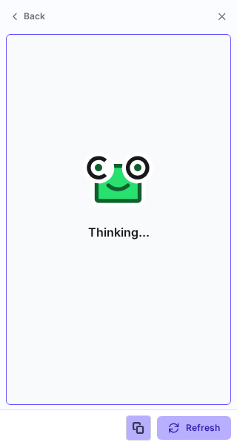
scroll to position [300, 237]
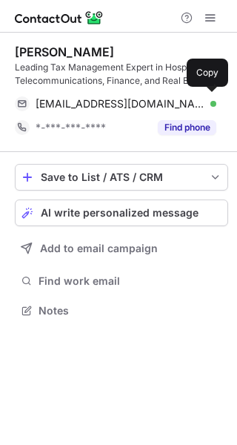
scroll to position [300, 237]
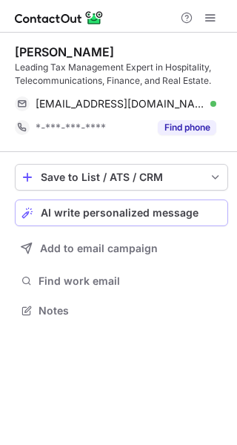
click at [122, 211] on span "AI write personalized message" at bounding box center [120, 213] width 158 height 12
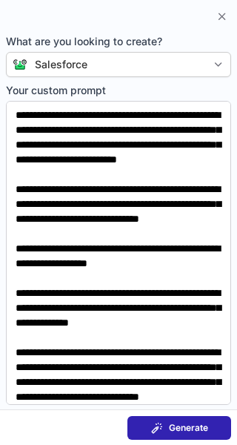
click at [170, 424] on span "Generate" at bounding box center [188, 428] width 39 height 12
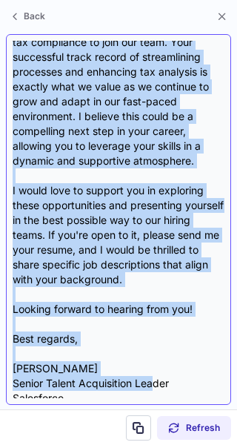
scroll to position [384, 0]
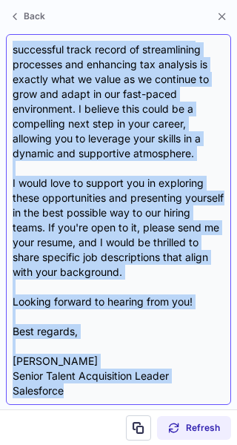
drag, startPoint x: 13, startPoint y: 152, endPoint x: 154, endPoint y: 392, distance: 278.4
click at [154, 392] on div "Subject: Exciting Opportunities at Salesforce - Let's Connect! Body: Hi {Candid…" at bounding box center [119, 220] width 212 height 358
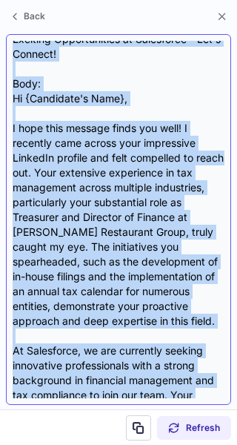
scroll to position [0, 0]
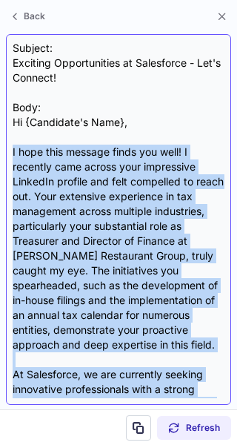
drag, startPoint x: 203, startPoint y: 302, endPoint x: 11, endPoint y: 148, distance: 246.0
click at [11, 148] on div "Subject: Exciting Opportunities at Salesforce - Let's Connect! Body: Hi {Candid…" at bounding box center [119, 219] width 226 height 371
copy div "I hope this message finds you well! I recently came across your impressive Link…"
